Goal: Task Accomplishment & Management: Use online tool/utility

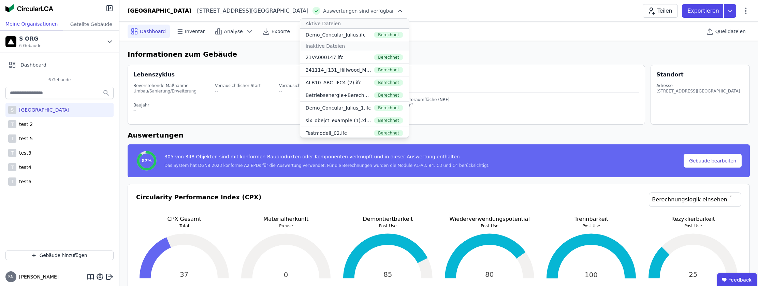
select select "*"
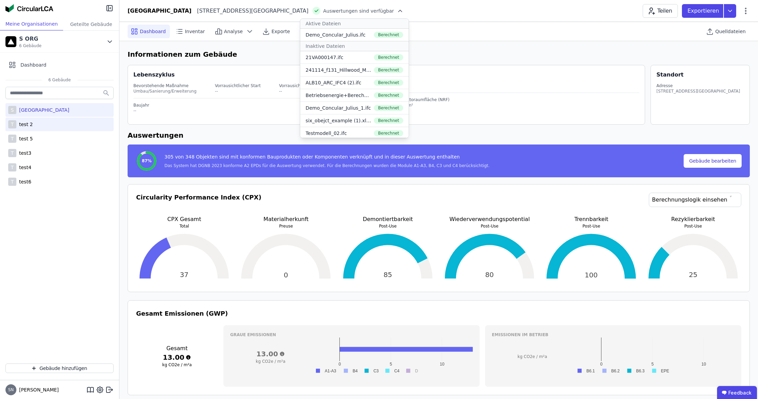
click at [32, 122] on div "test 2" at bounding box center [24, 124] width 16 height 7
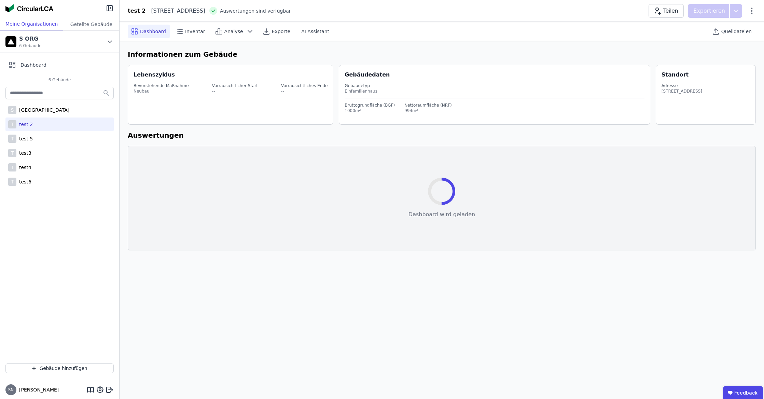
select select "*"
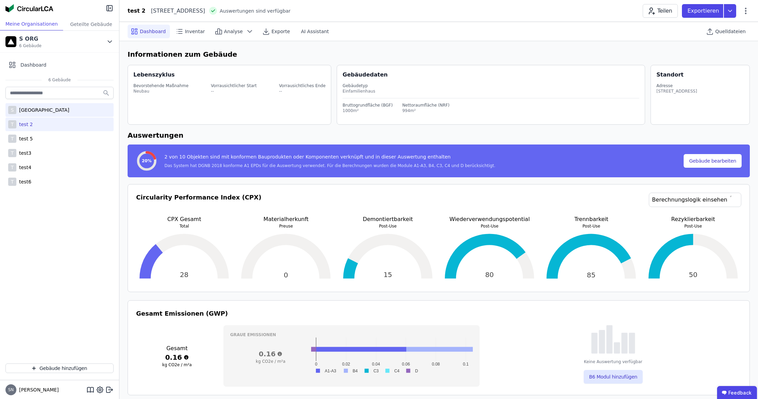
click at [39, 112] on div "[GEOGRAPHIC_DATA]" at bounding box center [42, 109] width 53 height 7
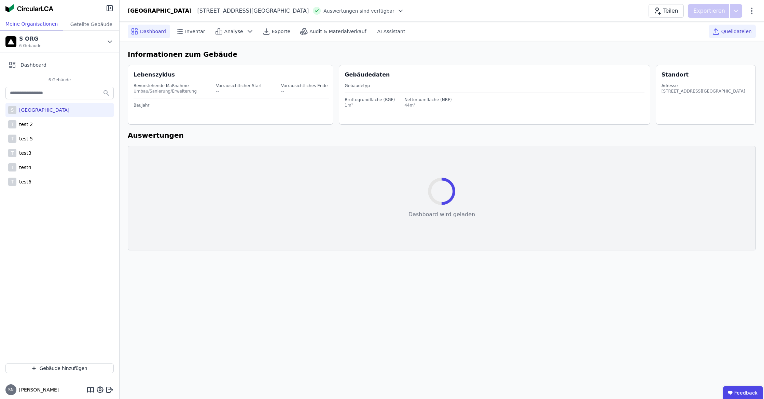
click at [740, 30] on span "Quelldateien" at bounding box center [736, 31] width 30 height 7
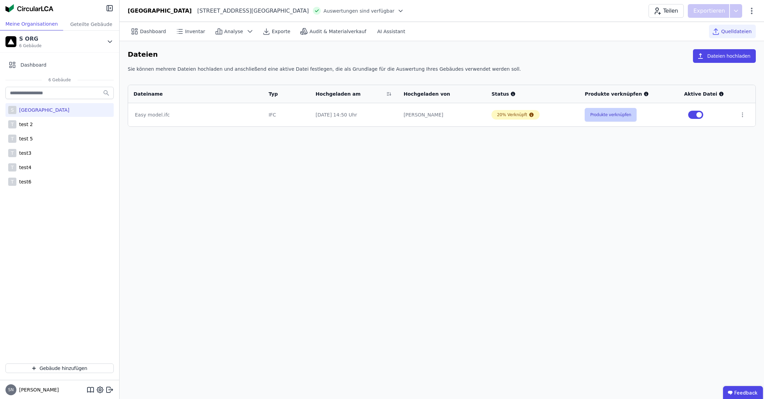
click at [611, 117] on button "Produkte verknüpfen" at bounding box center [610, 115] width 52 height 14
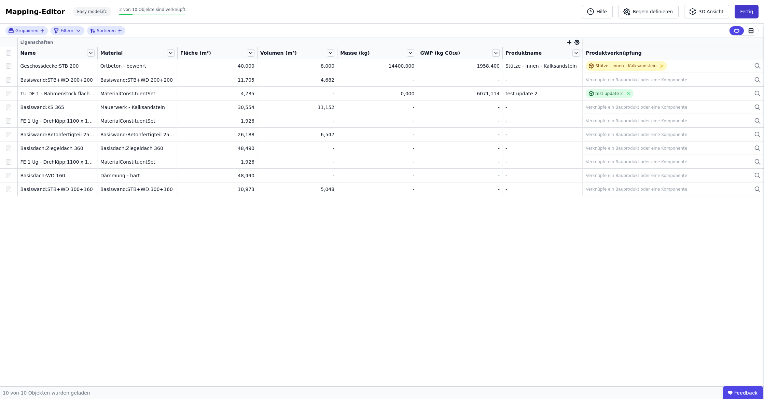
click at [739, 14] on button "Fertig" at bounding box center [746, 12] width 24 height 14
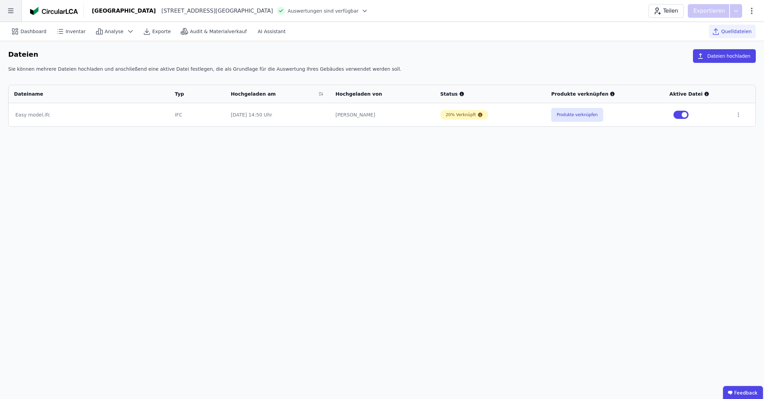
click at [16, 14] on icon at bounding box center [11, 11] width 22 height 22
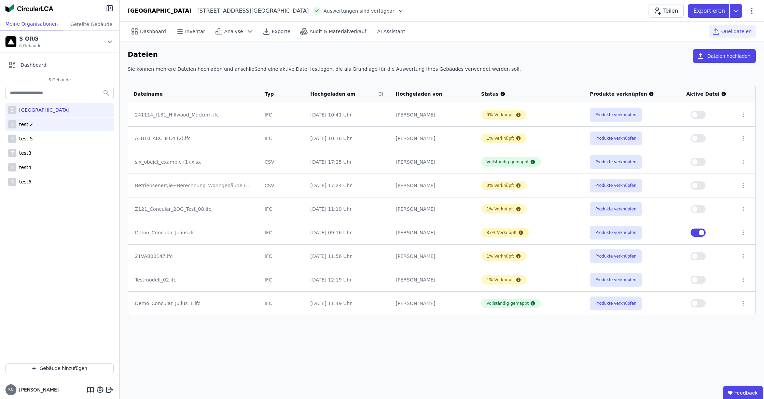
click at [26, 128] on div "T test 2" at bounding box center [59, 124] width 108 height 14
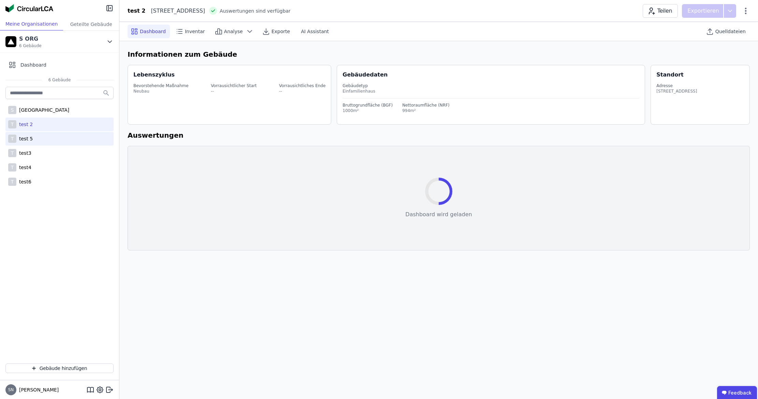
select select "*"
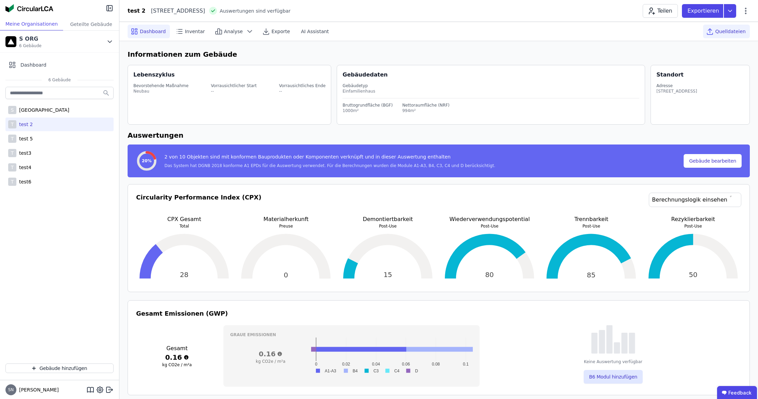
click at [723, 31] on span "Quelldateien" at bounding box center [731, 31] width 30 height 7
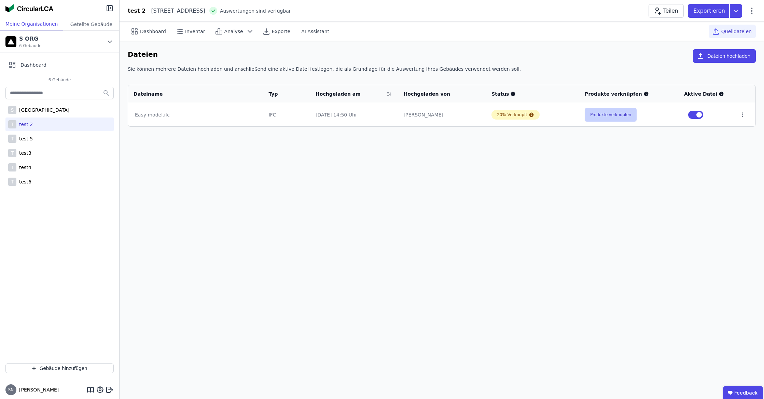
click at [603, 113] on button "Produkte verknüpfen" at bounding box center [610, 115] width 52 height 14
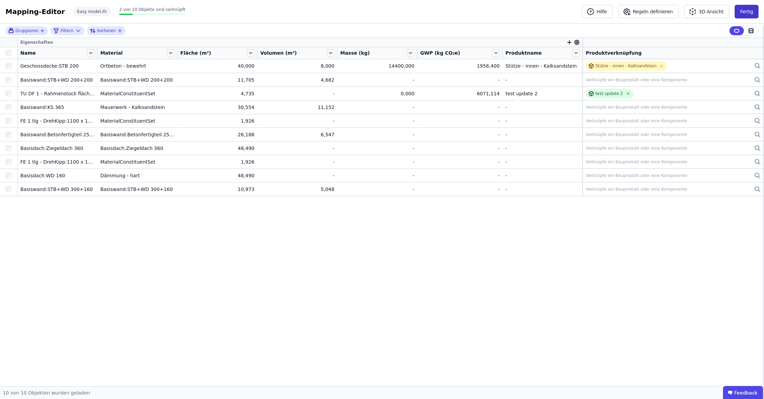
click at [747, 12] on button "Fertig" at bounding box center [746, 12] width 24 height 14
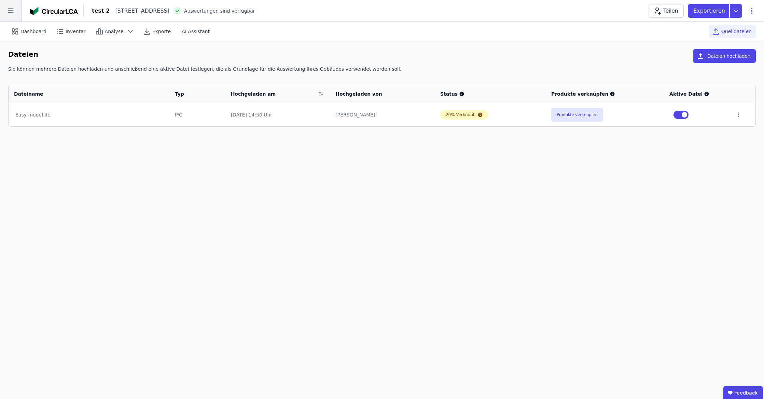
click at [5, 15] on icon at bounding box center [11, 11] width 22 height 22
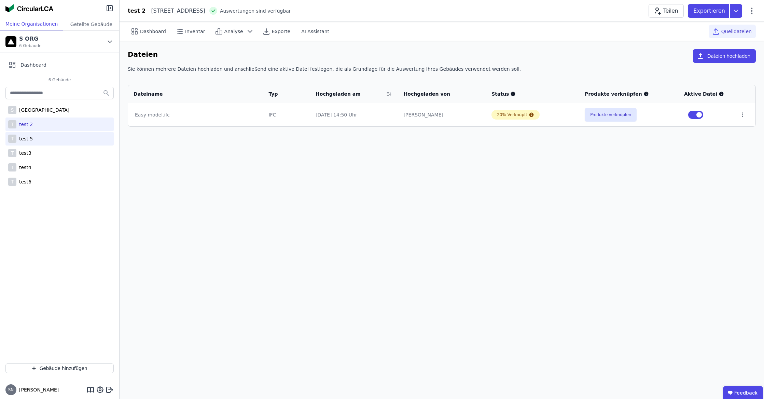
click at [23, 140] on div "test 5" at bounding box center [24, 138] width 16 height 7
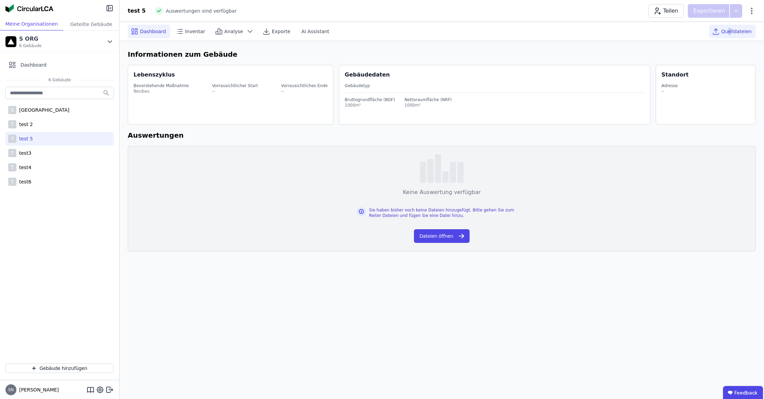
click at [730, 28] on span "Quelldateien" at bounding box center [736, 31] width 30 height 7
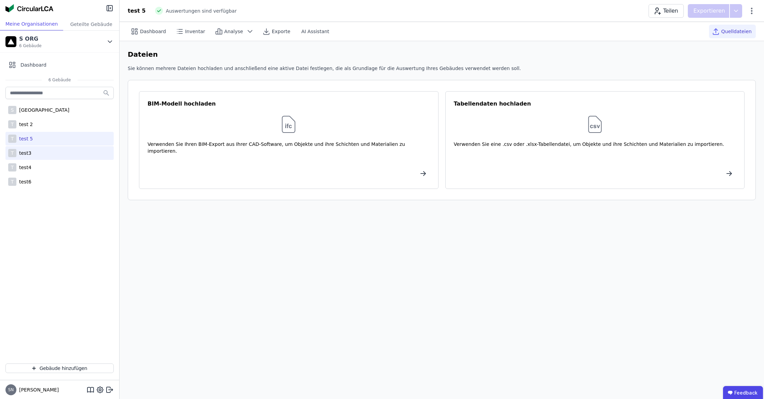
click at [32, 147] on div "T test3" at bounding box center [59, 153] width 108 height 14
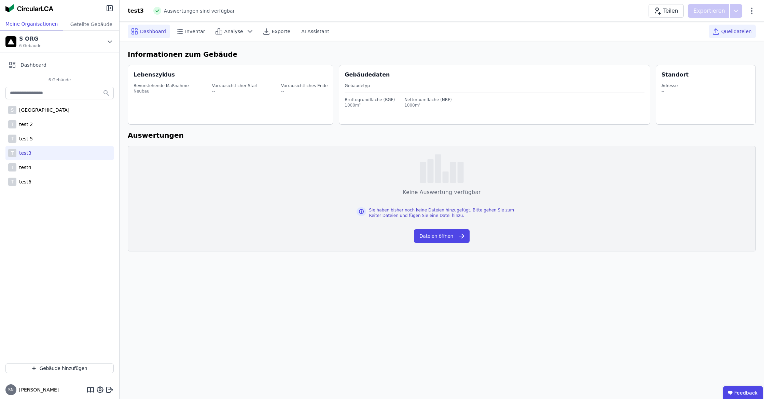
click at [731, 32] on span "Quelldateien" at bounding box center [736, 31] width 30 height 7
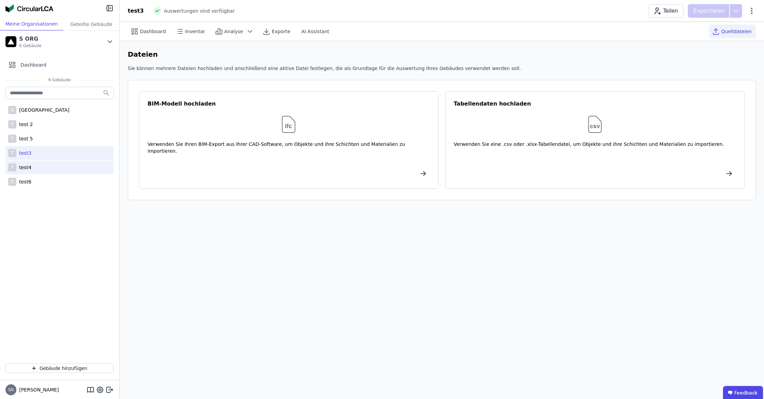
click at [37, 170] on div "T test4" at bounding box center [59, 167] width 108 height 14
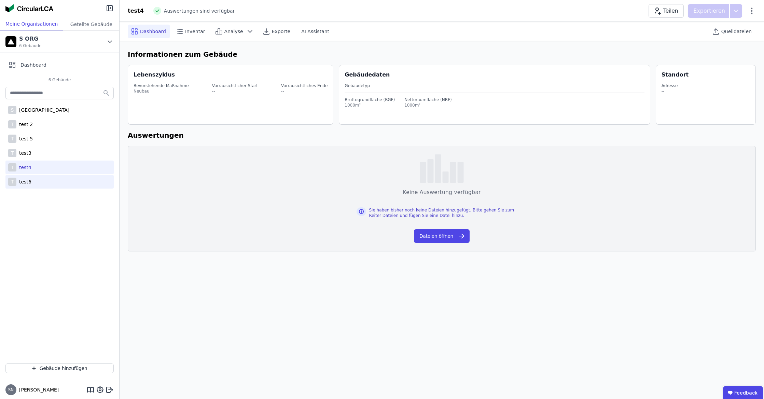
click at [38, 182] on div "T test6" at bounding box center [59, 182] width 108 height 14
click at [47, 106] on div "[GEOGRAPHIC_DATA]" at bounding box center [42, 109] width 53 height 7
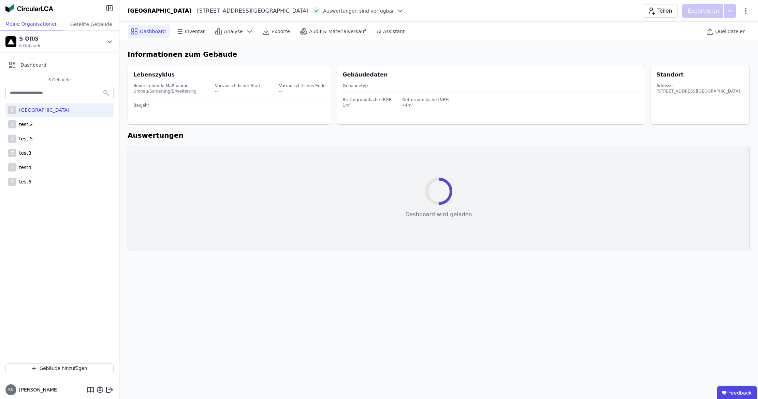
select select "*"
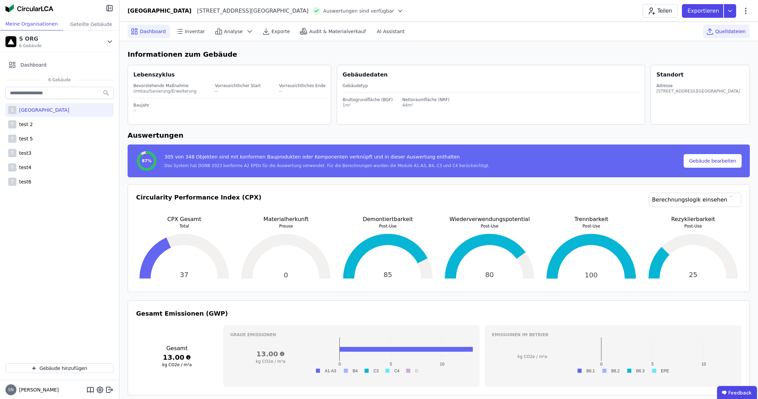
click at [743, 34] on span "Quelldateien" at bounding box center [731, 31] width 30 height 7
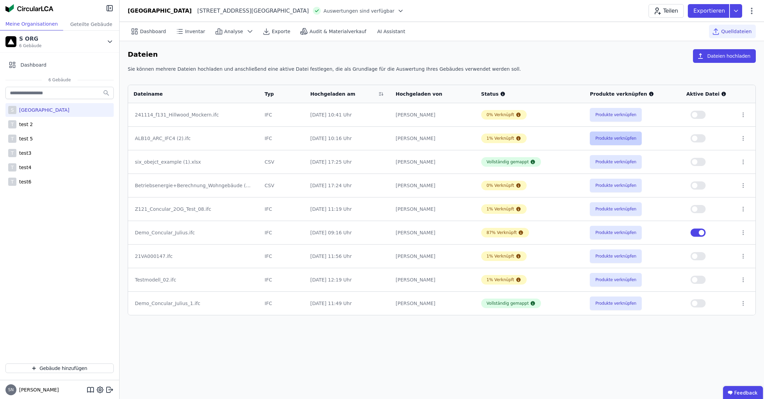
click at [606, 139] on button "Produkte verknüpfen" at bounding box center [615, 138] width 52 height 14
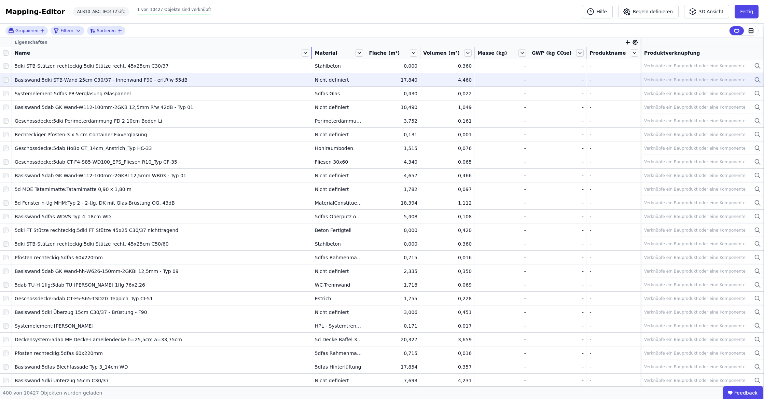
drag, startPoint x: 97, startPoint y: 55, endPoint x: 333, endPoint y: 78, distance: 237.6
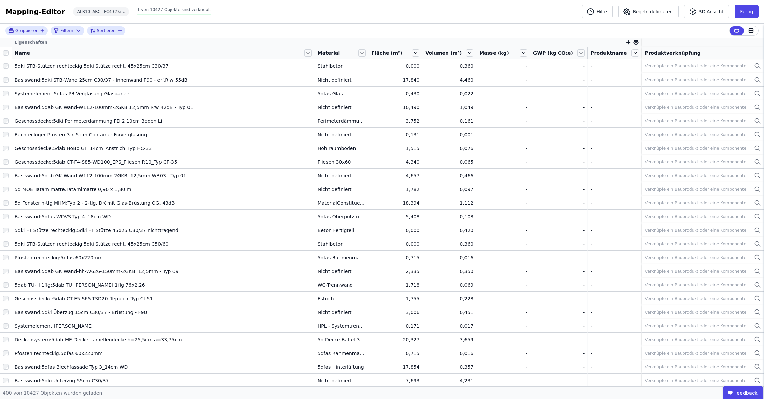
click at [369, 54] on div "Fläche (m²)" at bounding box center [396, 53] width 54 height 12
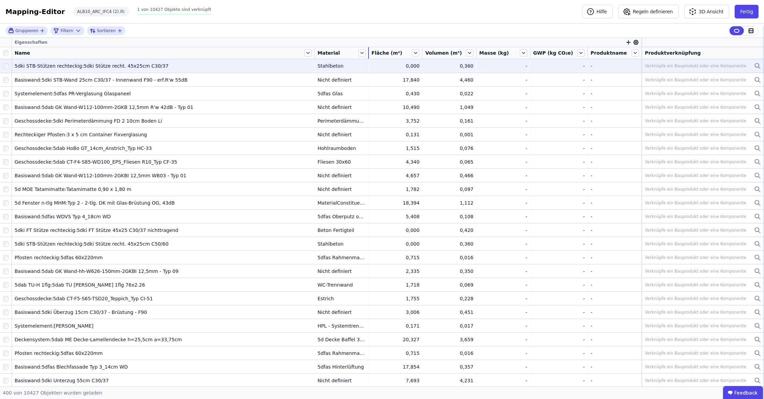
drag, startPoint x: 367, startPoint y: 55, endPoint x: 500, endPoint y: 64, distance: 133.8
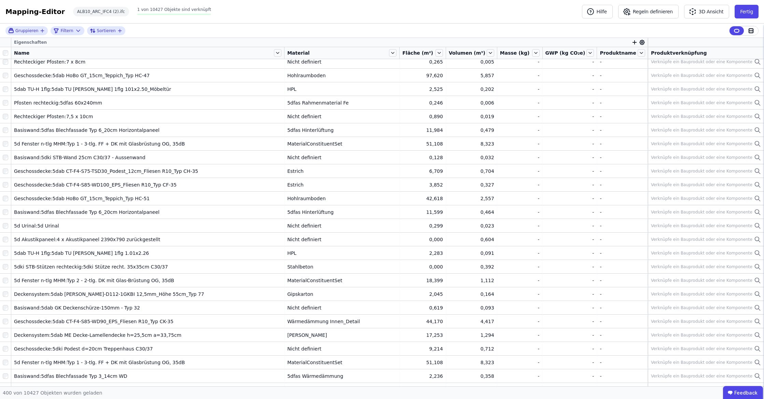
scroll to position [3258, 0]
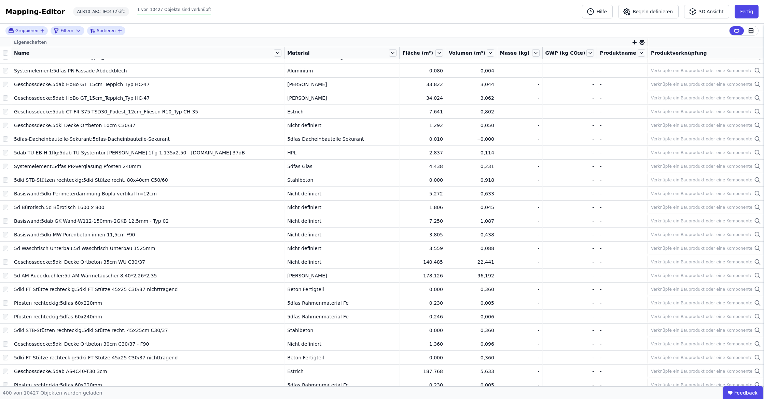
click at [284, 55] on div "Material" at bounding box center [341, 53] width 115 height 12
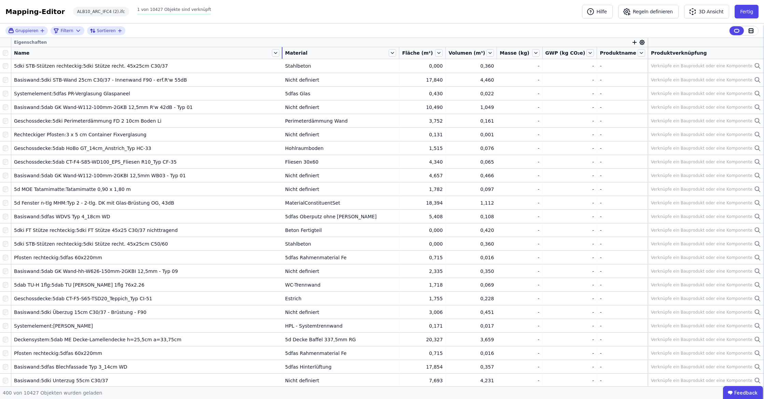
drag, startPoint x: 266, startPoint y: 55, endPoint x: 252, endPoint y: 57, distance: 14.5
click at [252, 57] on div "Name" at bounding box center [146, 53] width 271 height 12
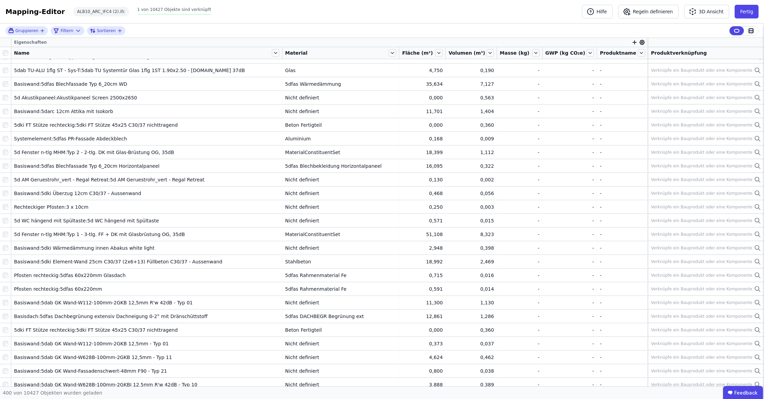
scroll to position [3914, 0]
